Goal: Task Accomplishment & Management: Manage account settings

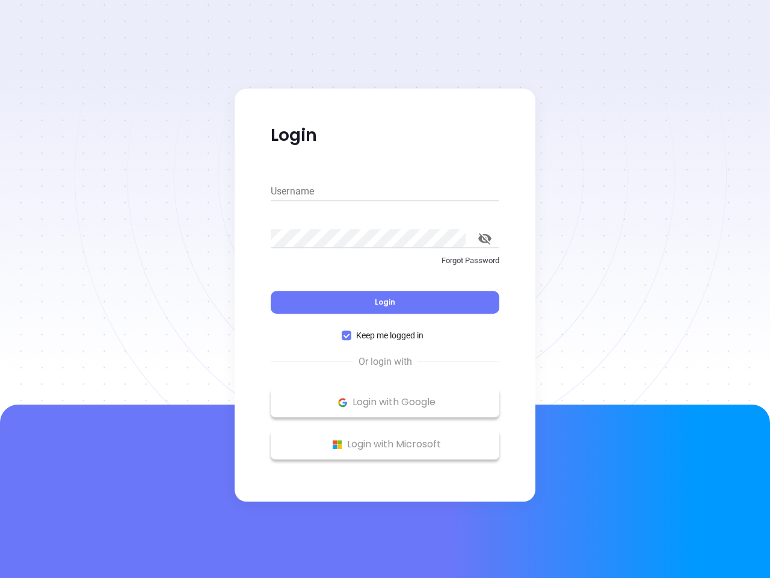
click at [385, 289] on div "Login" at bounding box center [385, 294] width 229 height 37
click at [385, 191] on input "Username" at bounding box center [385, 191] width 229 height 19
click at [485, 238] on icon "toggle password visibility" at bounding box center [485, 238] width 13 height 11
click at [385, 302] on span "Login" at bounding box center [385, 302] width 20 height 10
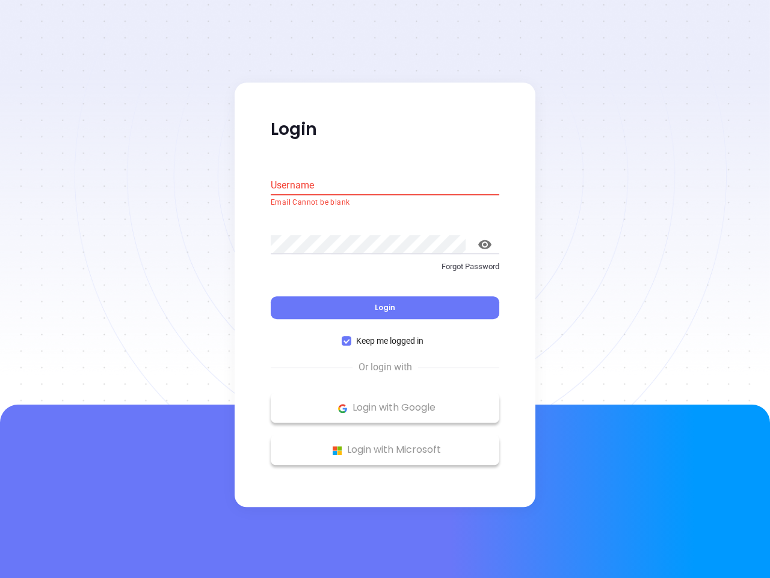
click at [385, 335] on span "Keep me logged in" at bounding box center [390, 341] width 77 height 13
click at [352, 336] on input "Keep me logged in" at bounding box center [347, 341] width 10 height 10
checkbox input "false"
click at [385, 402] on p "Login with Google" at bounding box center [385, 408] width 217 height 18
click at [385, 444] on p "Login with Microsoft" at bounding box center [385, 450] width 217 height 18
